Goal: Task Accomplishment & Management: Use online tool/utility

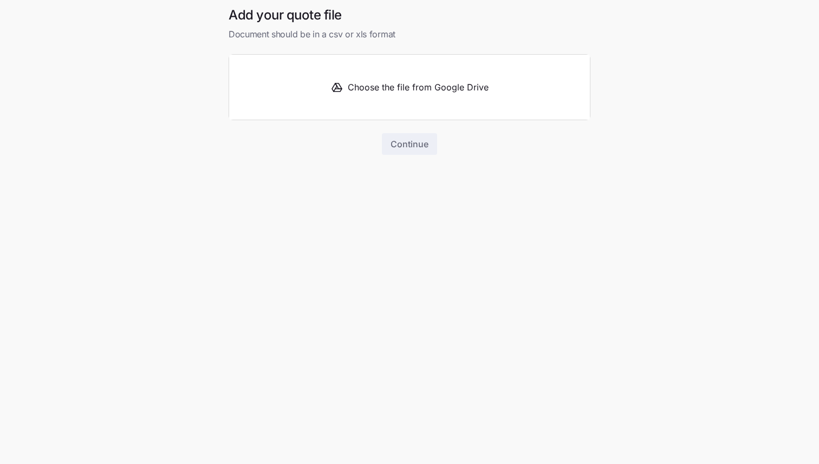
click at [411, 95] on button "Choose the file from Google Drive" at bounding box center [409, 87] width 361 height 65
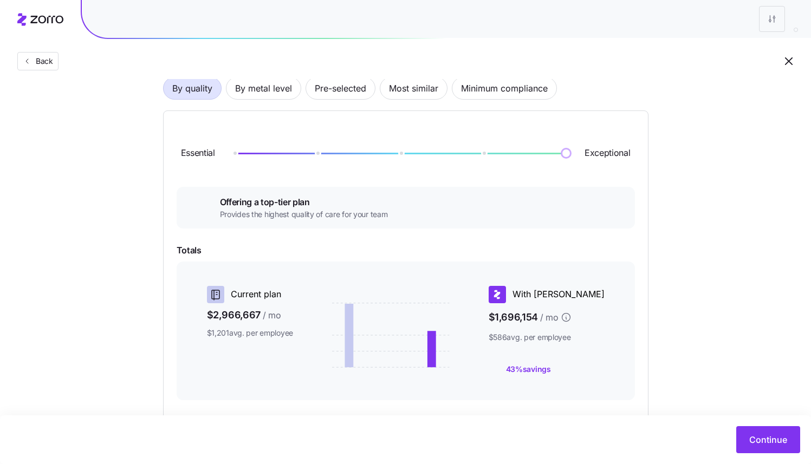
scroll to position [225, 0]
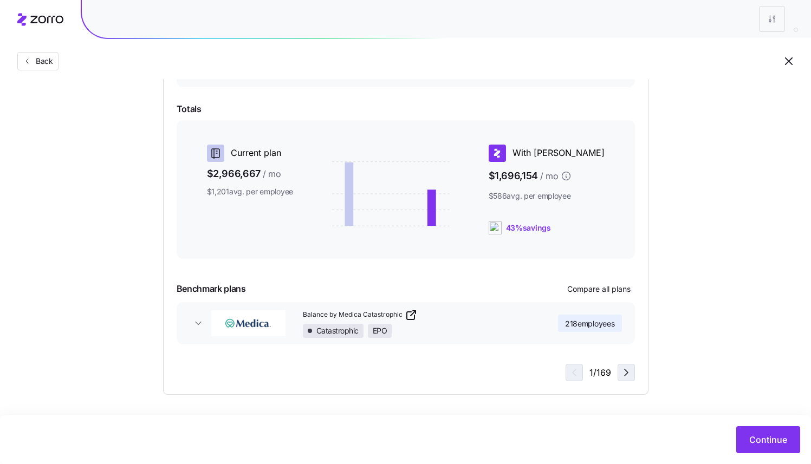
click at [630, 376] on icon "button" at bounding box center [625, 372] width 13 height 13
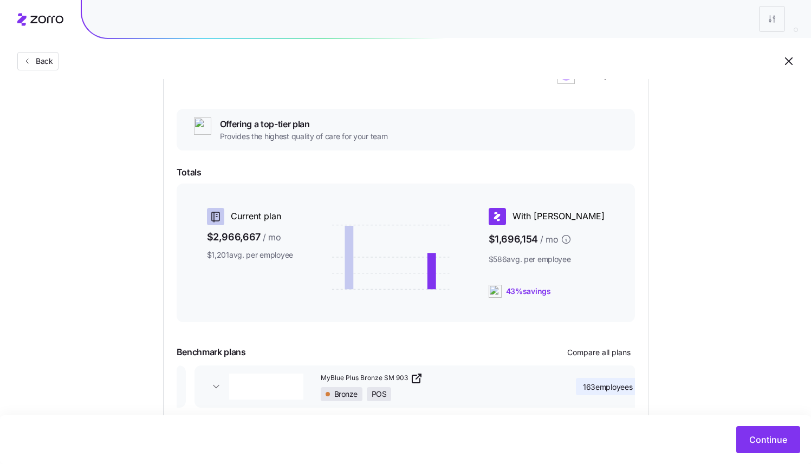
scroll to position [0, 0]
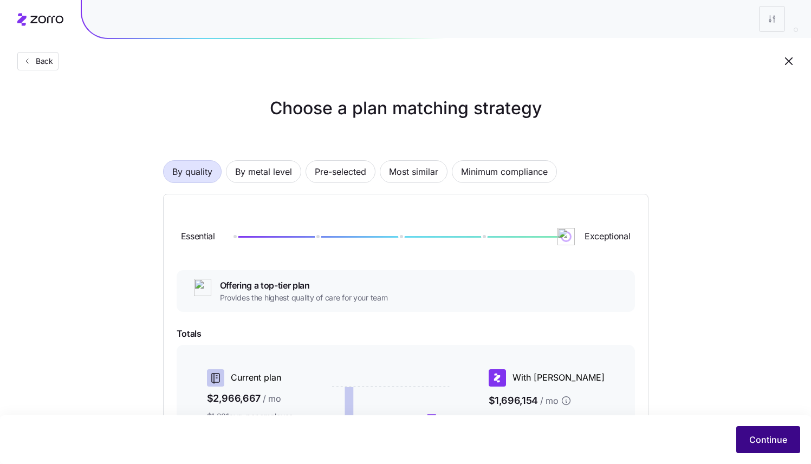
click at [743, 441] on button "Continue" at bounding box center [768, 439] width 64 height 27
click at [756, 445] on span "Continue" at bounding box center [768, 439] width 38 height 13
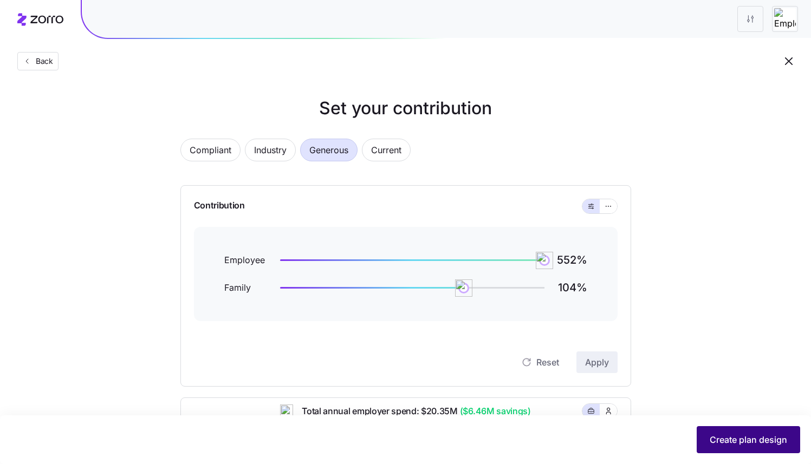
click at [732, 443] on span "Create plan design" at bounding box center [747, 439] width 77 height 13
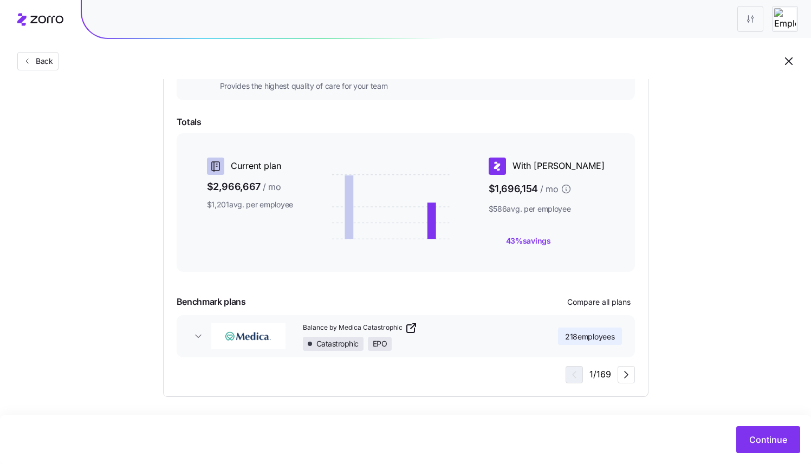
scroll to position [214, 0]
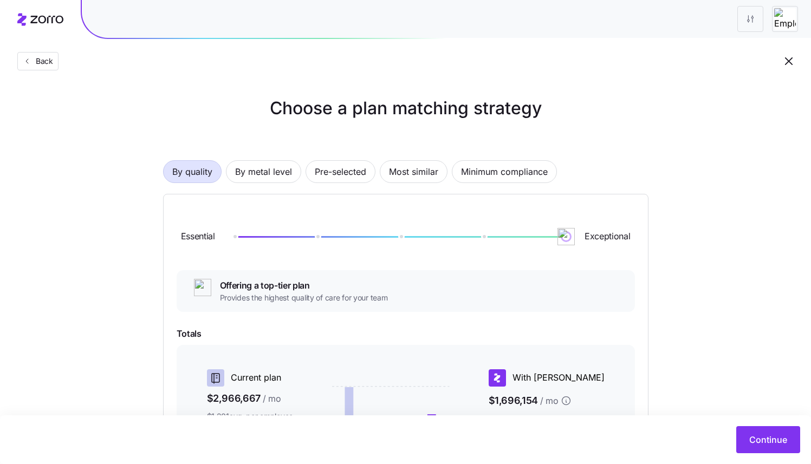
click at [785, 25] on img at bounding box center [785, 19] width 22 height 22
click at [786, 19] on img at bounding box center [785, 19] width 22 height 22
click at [794, 24] on img at bounding box center [785, 19] width 22 height 22
click at [780, 18] on img at bounding box center [785, 19] width 22 height 22
click at [755, 21] on html "Back Choose a plan matching strategy By quality By metal level Pre-selected Mos…" at bounding box center [405, 339] width 811 height 678
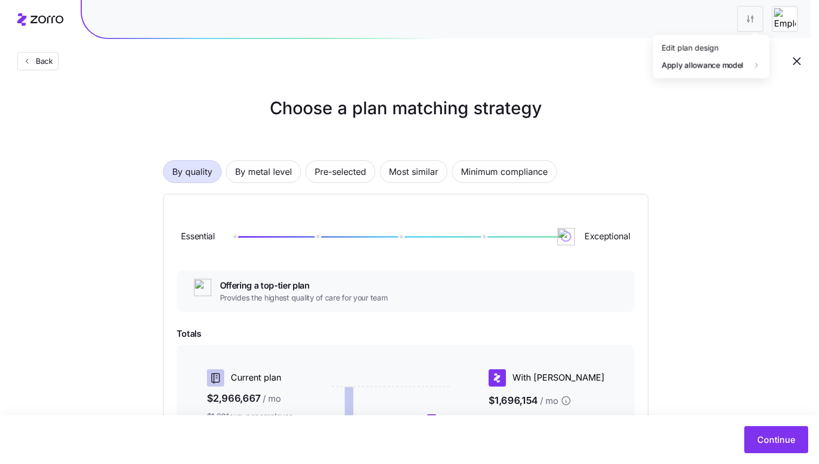
click at [755, 21] on html "Back Choose a plan matching strategy By quality By metal level Pre-selected Mos…" at bounding box center [409, 339] width 819 height 678
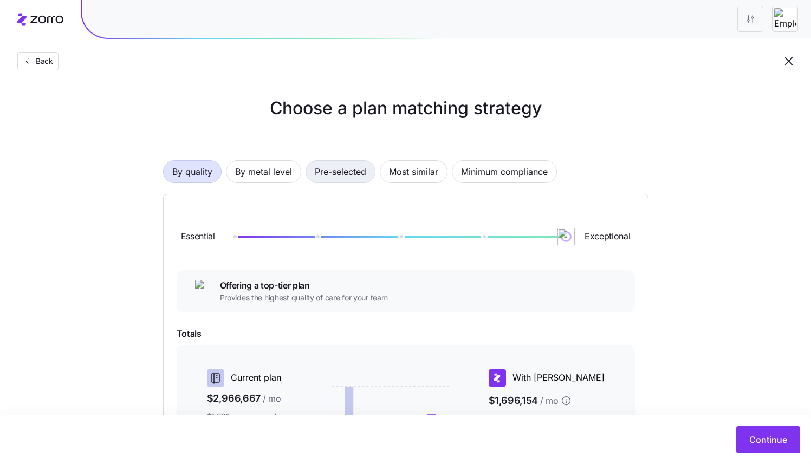
click at [323, 181] on span "Pre-selected" at bounding box center [340, 172] width 51 height 22
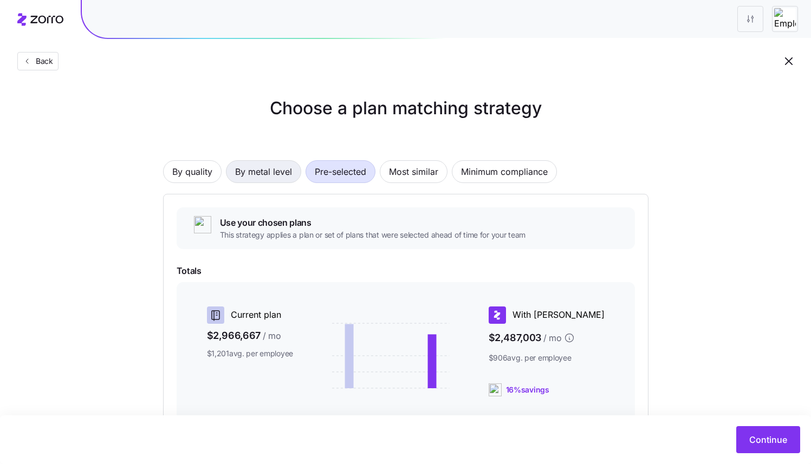
click at [264, 178] on span "By metal level" at bounding box center [263, 172] width 57 height 22
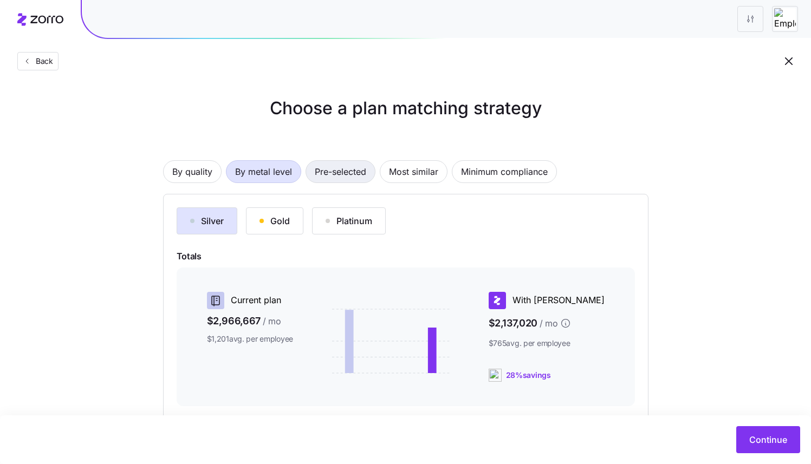
click at [345, 173] on span "Pre-selected" at bounding box center [340, 172] width 51 height 22
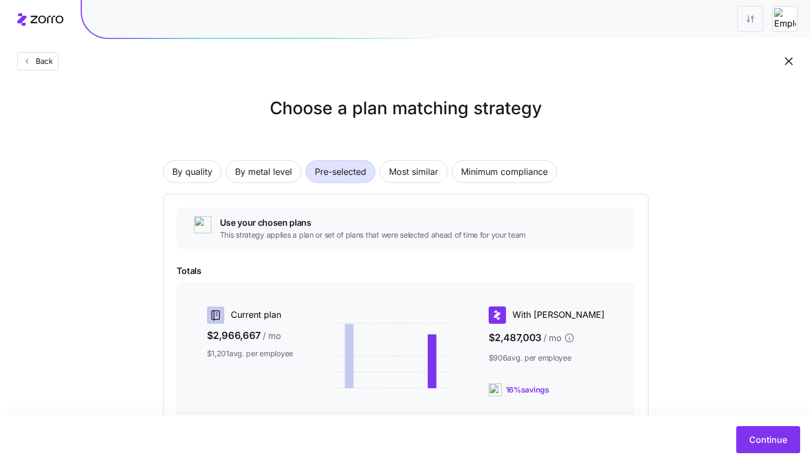
click at [410, 158] on div "By quality By metal level Pre-selected Most similar Minimum compliance Use your…" at bounding box center [405, 336] width 485 height 420
click at [408, 172] on span "Most similar" at bounding box center [413, 172] width 49 height 22
click at [329, 180] on span "Pre-selected" at bounding box center [340, 172] width 51 height 22
click at [255, 171] on span "By metal level" at bounding box center [263, 172] width 57 height 22
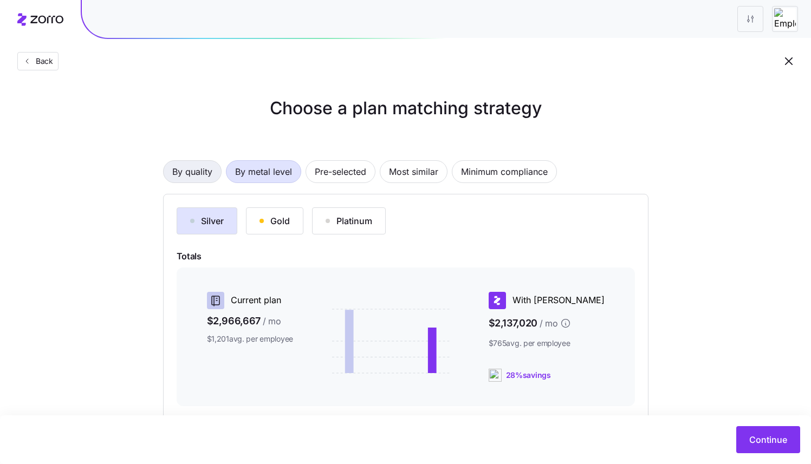
click at [180, 171] on span "By quality" at bounding box center [192, 172] width 40 height 22
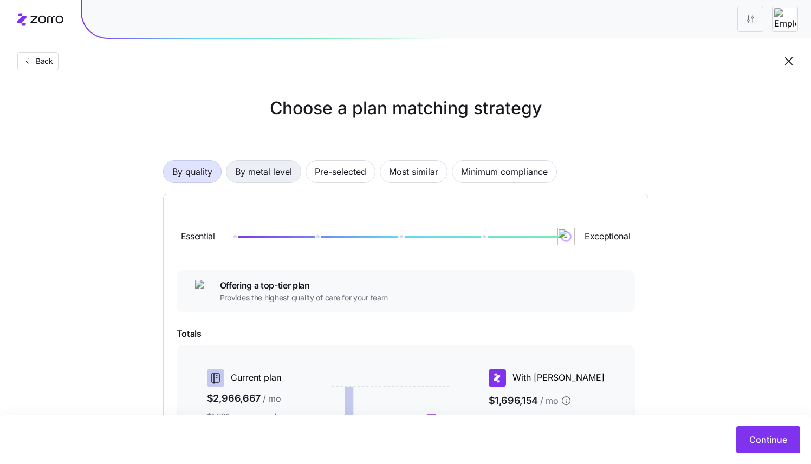
click at [260, 174] on span "By metal level" at bounding box center [263, 172] width 57 height 22
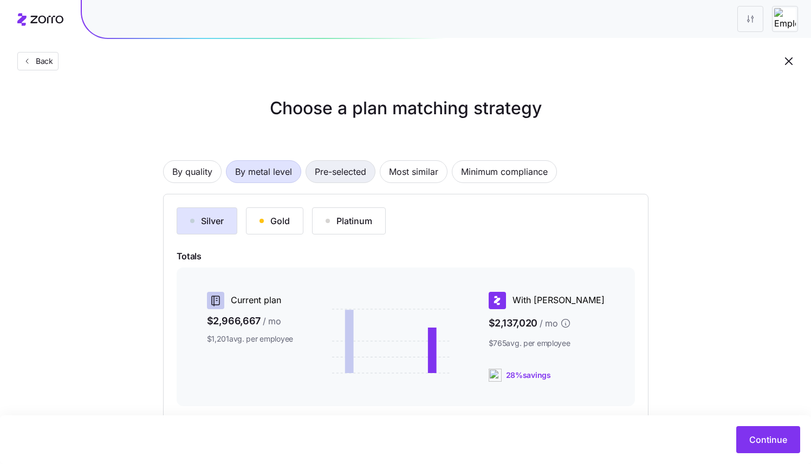
click at [323, 174] on span "Pre-selected" at bounding box center [340, 172] width 51 height 22
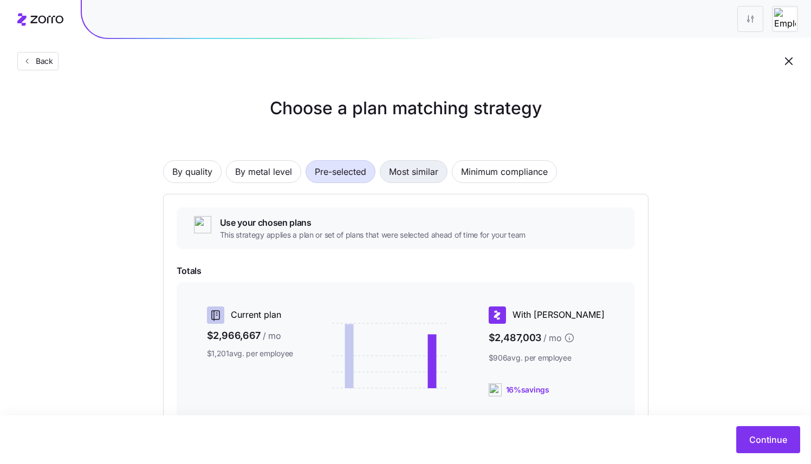
click at [413, 169] on span "Most similar" at bounding box center [413, 172] width 49 height 22
click at [338, 173] on span "Pre-selected" at bounding box center [340, 172] width 51 height 22
click at [262, 175] on span "By metal level" at bounding box center [263, 172] width 57 height 22
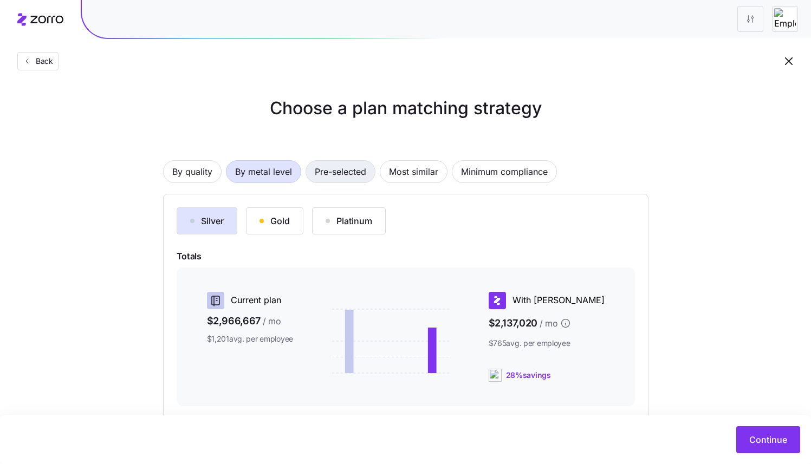
click at [329, 174] on span "Pre-selected" at bounding box center [340, 172] width 51 height 22
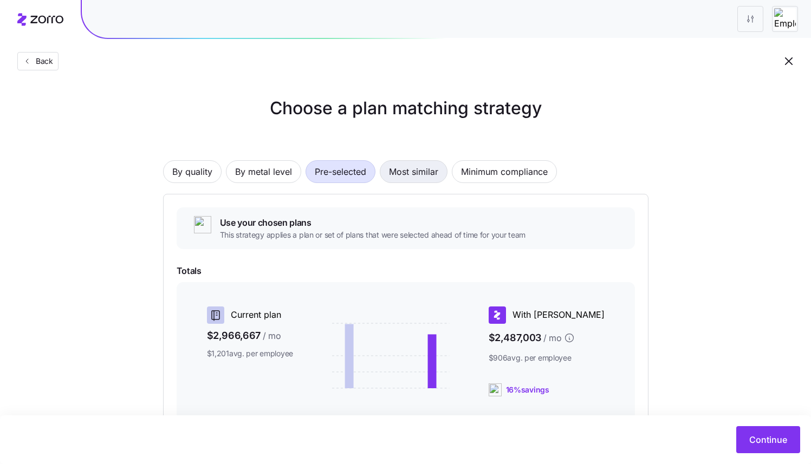
click at [409, 179] on span "Most similar" at bounding box center [413, 172] width 49 height 22
click at [282, 179] on span "By metal level" at bounding box center [263, 172] width 57 height 22
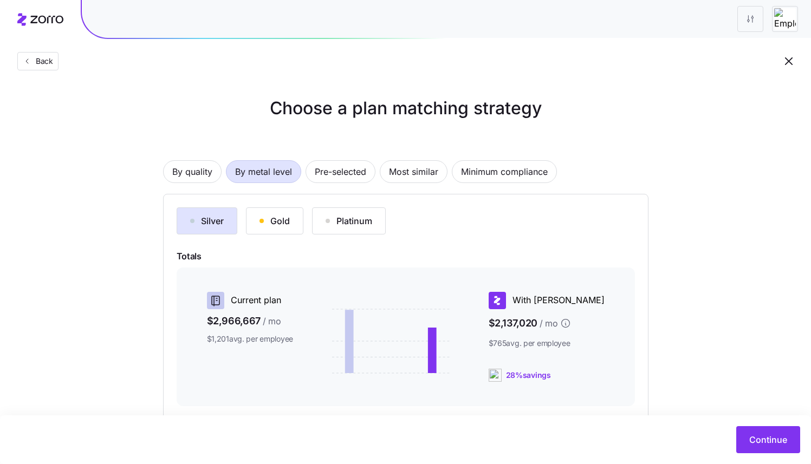
drag, startPoint x: 761, startPoint y: 445, endPoint x: 523, endPoint y: 317, distance: 269.9
click at [523, 318] on main "Choose a plan matching strategy By quality By metal level Pre-selected Most sim…" at bounding box center [405, 300] width 811 height 600
click at [754, 434] on span "Continue" at bounding box center [768, 439] width 38 height 13
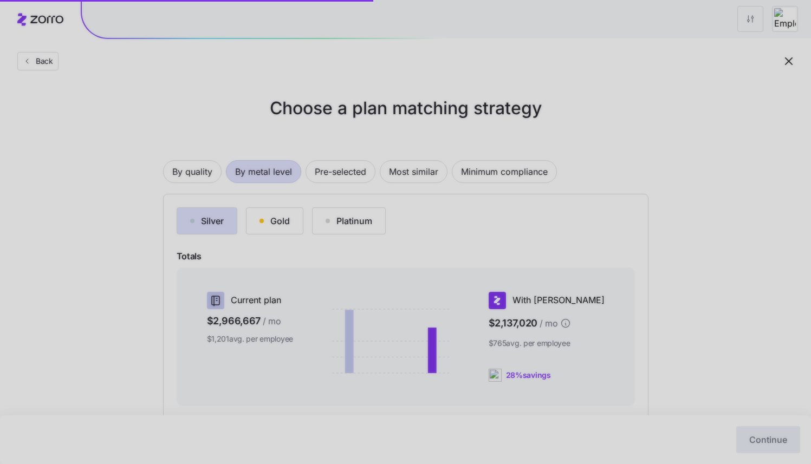
click at [474, 277] on div at bounding box center [405, 232] width 811 height 464
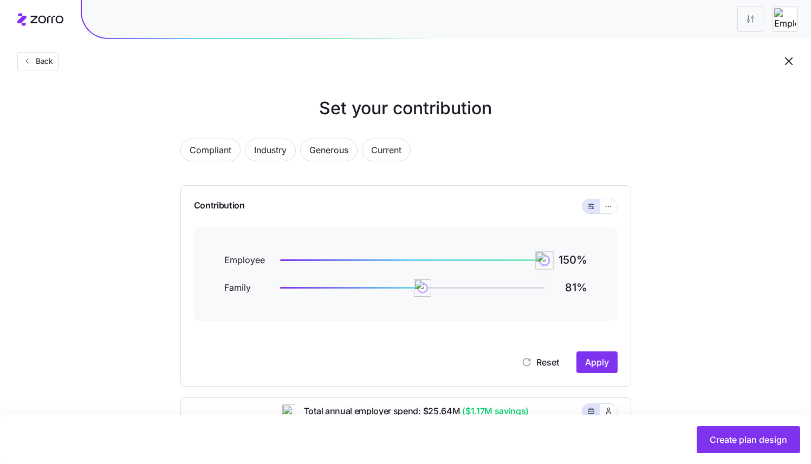
click at [544, 266] on img at bounding box center [544, 260] width 18 height 18
drag, startPoint x: 542, startPoint y: 262, endPoint x: 421, endPoint y: 265, distance: 120.8
click at [419, 265] on img at bounding box center [428, 260] width 18 height 18
click at [587, 363] on span "Apply" at bounding box center [597, 362] width 24 height 13
click at [594, 364] on span "Apply" at bounding box center [597, 362] width 24 height 13
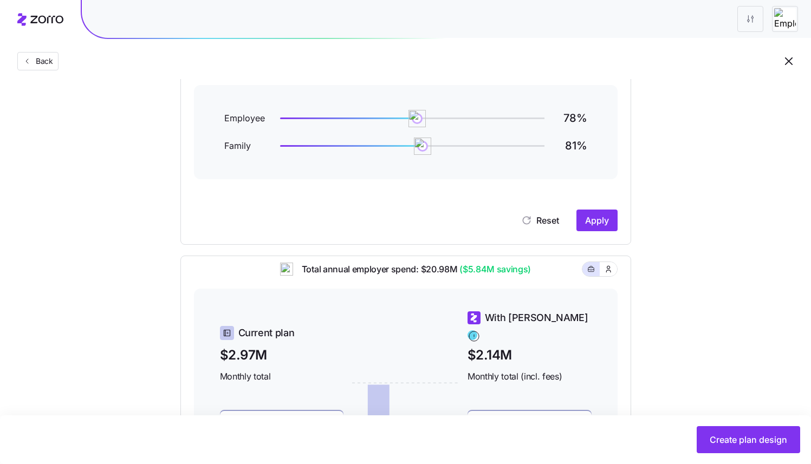
scroll to position [143, 0]
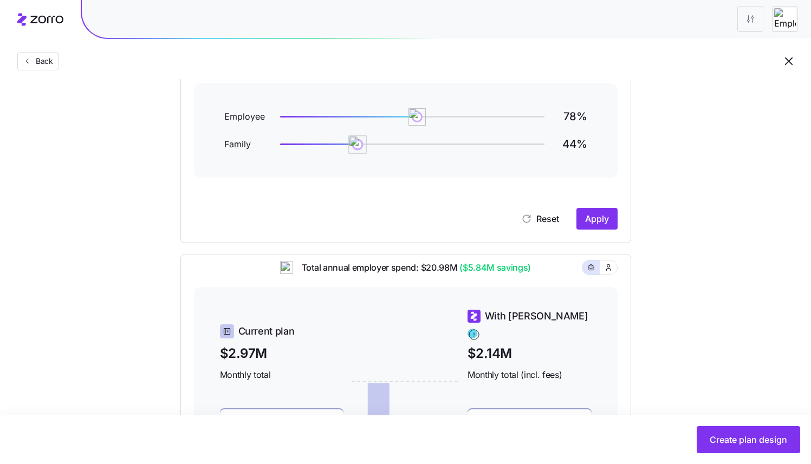
drag, startPoint x: 423, startPoint y: 144, endPoint x: 447, endPoint y: 158, distance: 28.1
click at [357, 146] on img at bounding box center [357, 144] width 18 height 18
click at [593, 218] on span "Apply" at bounding box center [597, 218] width 24 height 13
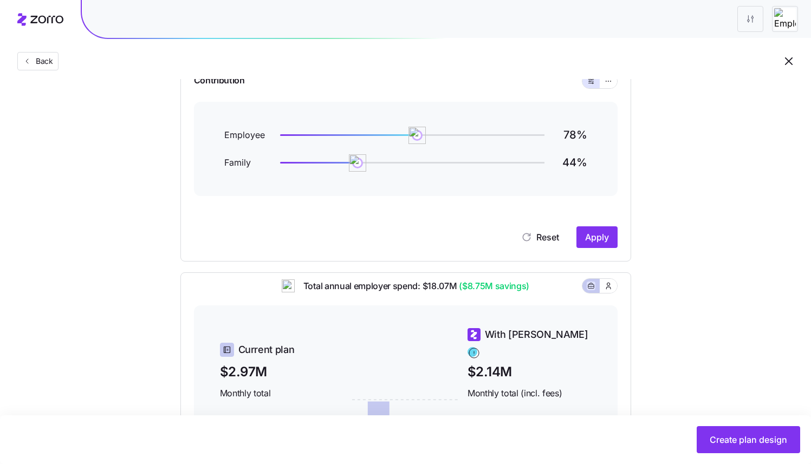
scroll to position [136, 0]
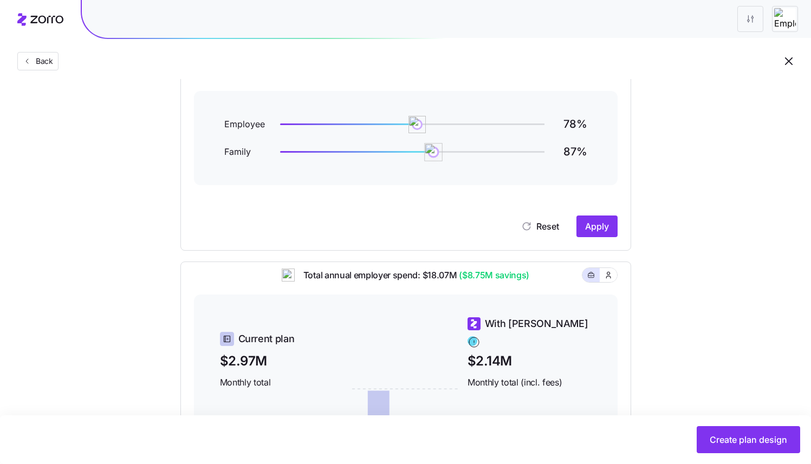
drag, startPoint x: 363, startPoint y: 156, endPoint x: 469, endPoint y: 158, distance: 106.7
click at [442, 158] on img at bounding box center [433, 152] width 18 height 18
click at [601, 233] on button "Apply" at bounding box center [596, 227] width 41 height 22
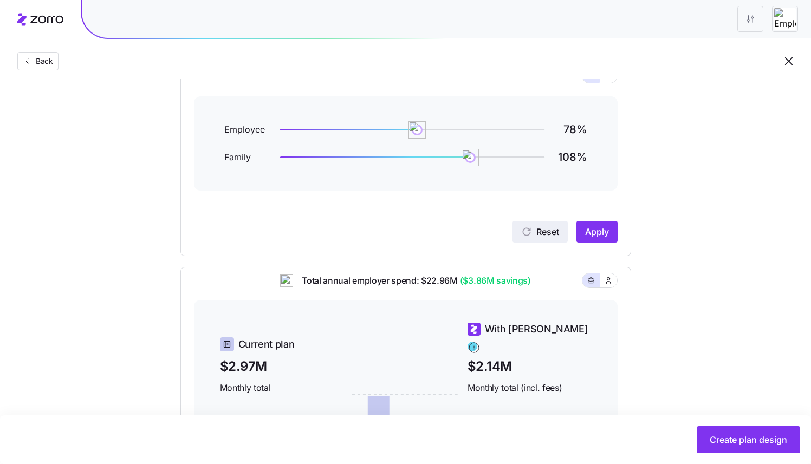
scroll to position [75, 0]
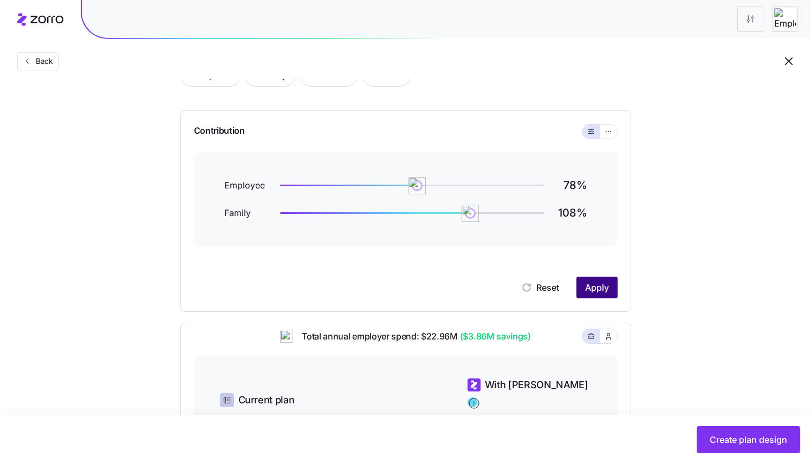
click at [589, 287] on span "Apply" at bounding box center [597, 287] width 24 height 13
drag, startPoint x: 473, startPoint y: 215, endPoint x: 377, endPoint y: 213, distance: 95.9
click at [403, 213] on img at bounding box center [412, 213] width 18 height 18
click at [578, 282] on button "Apply" at bounding box center [596, 288] width 41 height 22
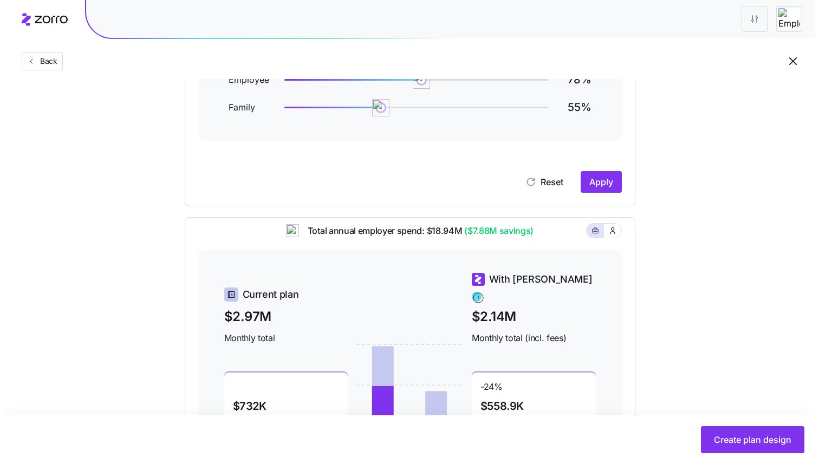
scroll to position [0, 0]
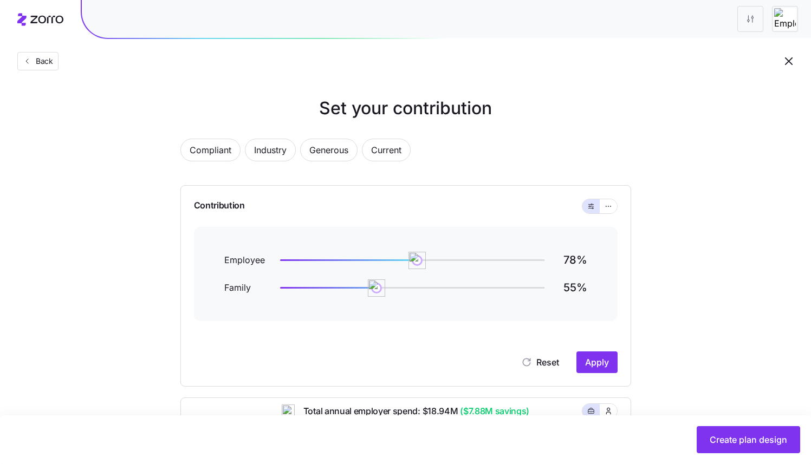
click at [391, 72] on div "Back" at bounding box center [405, 39] width 811 height 79
click at [786, 64] on icon "button" at bounding box center [788, 61] width 13 height 13
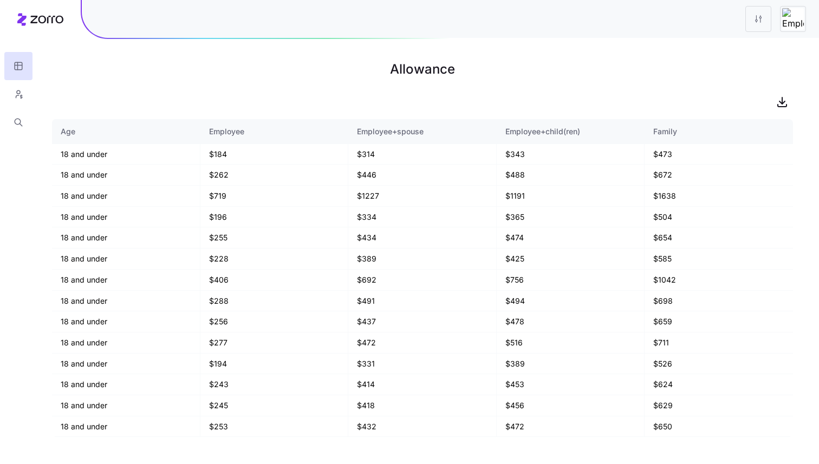
click at [36, 23] on div at bounding box center [18, 68] width 37 height 136
click at [36, 22] on div at bounding box center [18, 68] width 37 height 136
click at [34, 17] on div at bounding box center [18, 68] width 37 height 136
